Goal: Navigation & Orientation: Find specific page/section

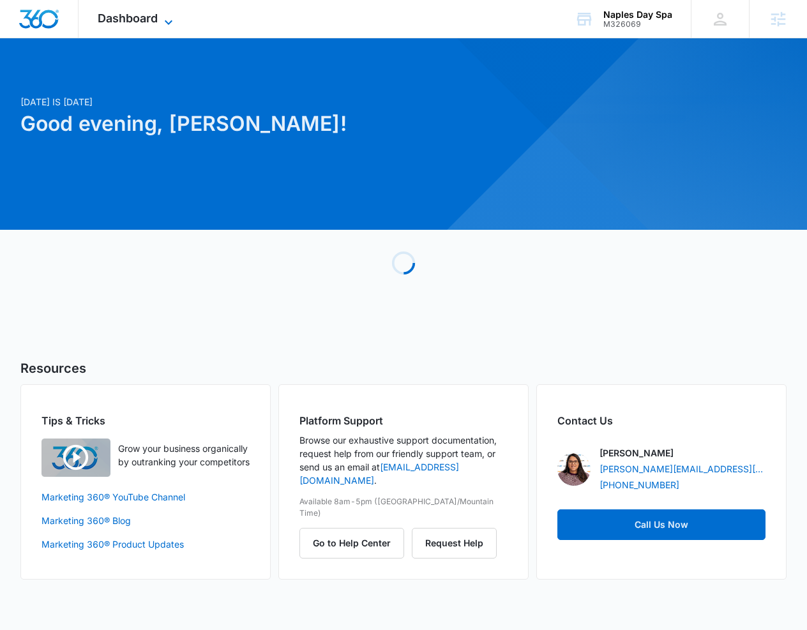
click at [149, 19] on span "Dashboard" at bounding box center [128, 17] width 60 height 13
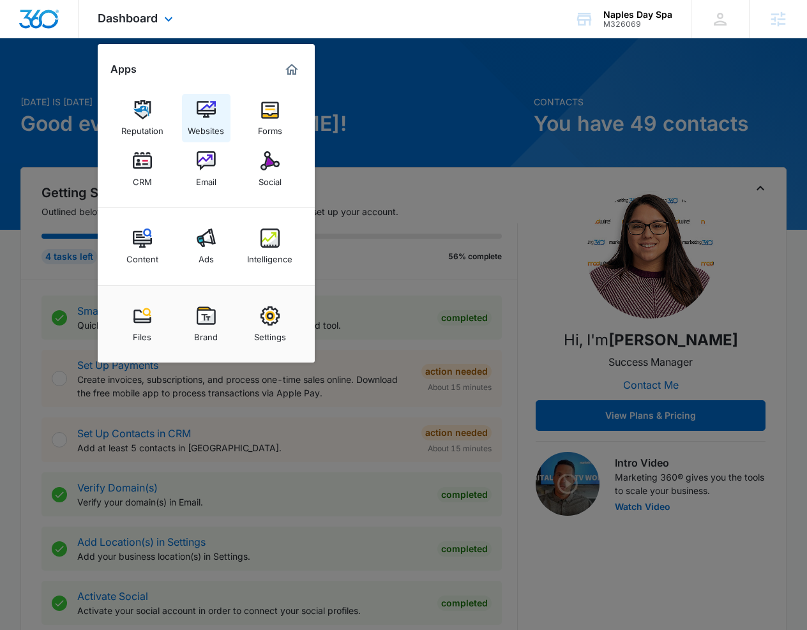
click at [219, 105] on link "Websites" at bounding box center [206, 118] width 49 height 49
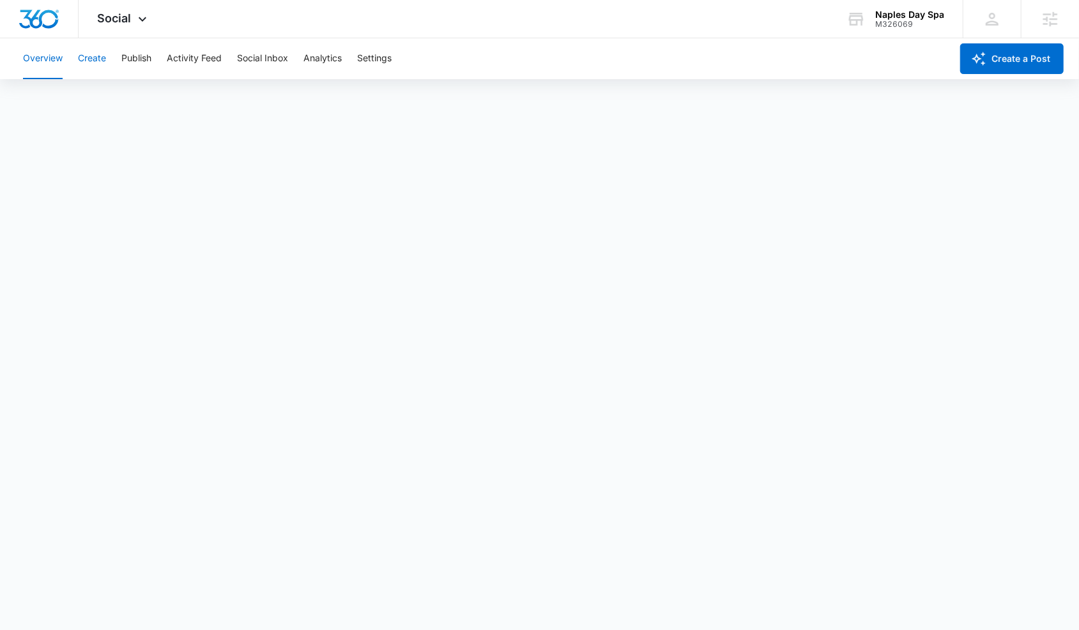
click at [103, 68] on button "Create" at bounding box center [92, 58] width 28 height 41
click at [132, 101] on button "Approvals" at bounding box center [124, 98] width 43 height 36
click at [142, 42] on button "Publish" at bounding box center [136, 58] width 30 height 41
click at [111, 100] on button "Schedules" at bounding box center [97, 98] width 43 height 36
